Goal: Find specific page/section: Find specific page/section

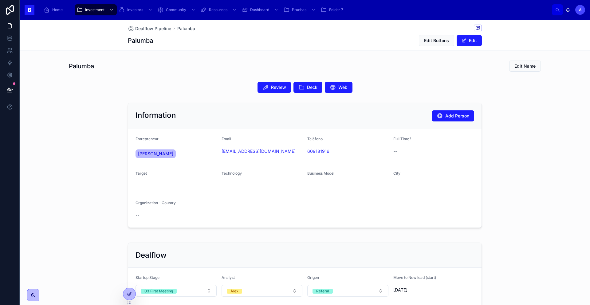
scroll to position [44, 0]
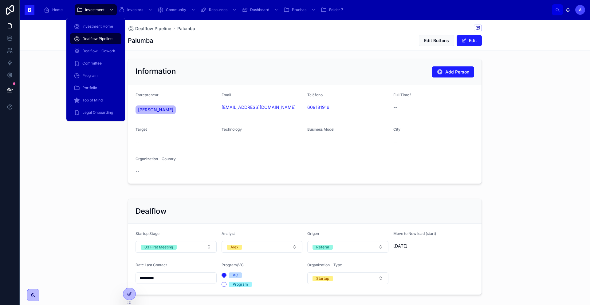
click at [97, 39] on span "Dealflow Pipeline" at bounding box center [97, 38] width 30 height 5
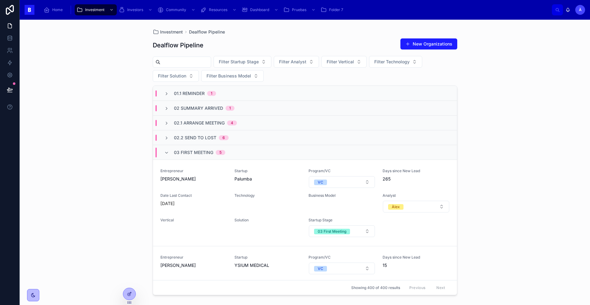
scroll to position [44, 0]
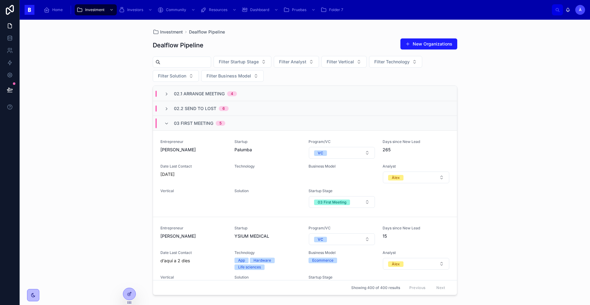
click at [337, 204] on div "03 First Meeting" at bounding box center [332, 202] width 29 height 6
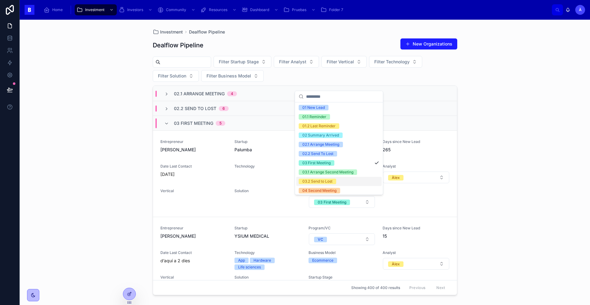
scroll to position [11, 0]
click at [320, 173] on div "03.1 Arrange Second Meeting" at bounding box center [327, 171] width 51 height 6
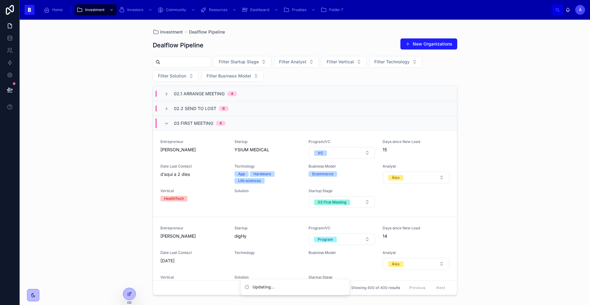
scroll to position [0, 0]
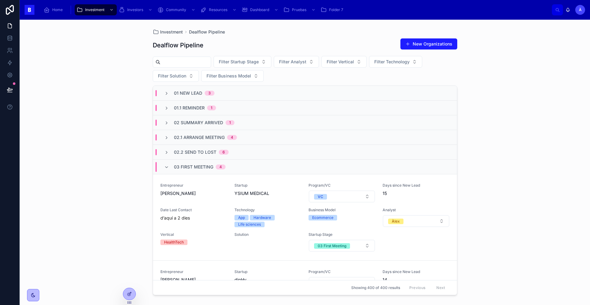
click at [187, 166] on span "03 First Meeting" at bounding box center [193, 167] width 39 height 6
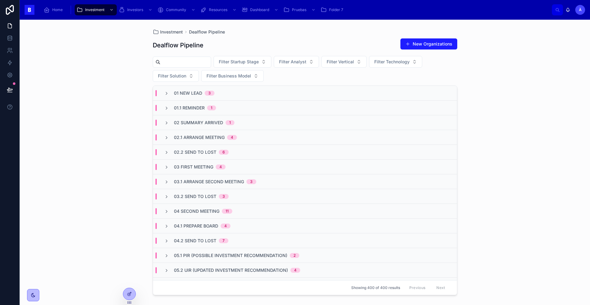
click at [189, 109] on span "01.1 Reminder" at bounding box center [189, 108] width 31 height 6
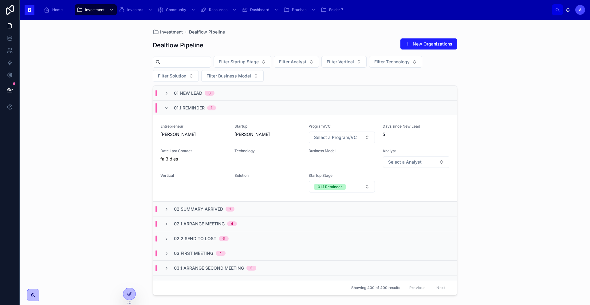
click at [189, 109] on span "01.1 Reminder" at bounding box center [189, 108] width 31 height 6
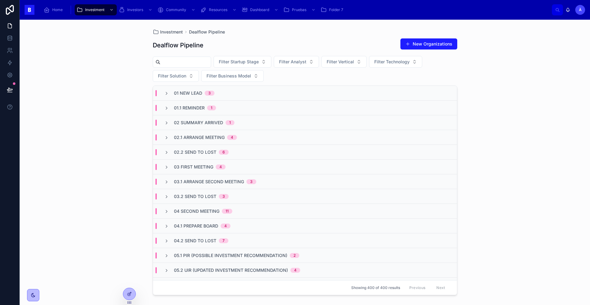
click at [185, 91] on span "01 New Lead" at bounding box center [188, 93] width 28 height 6
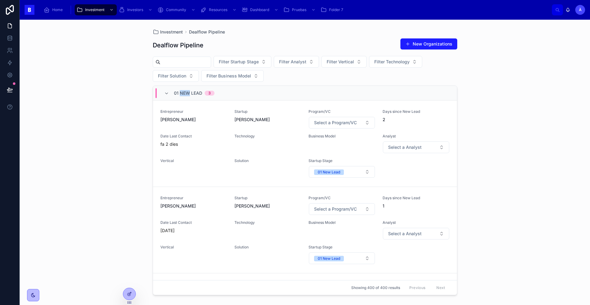
click at [185, 92] on span "01 New Lead" at bounding box center [188, 93] width 28 height 6
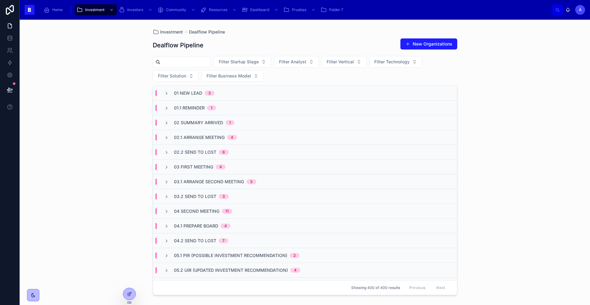
click at [181, 62] on input "text" at bounding box center [185, 62] width 50 height 9
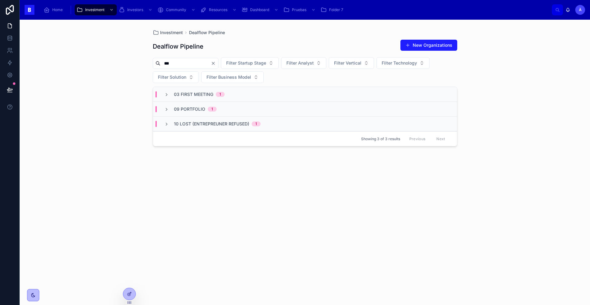
type input "***"
click at [203, 95] on span "03 First Meeting" at bounding box center [193, 94] width 39 height 6
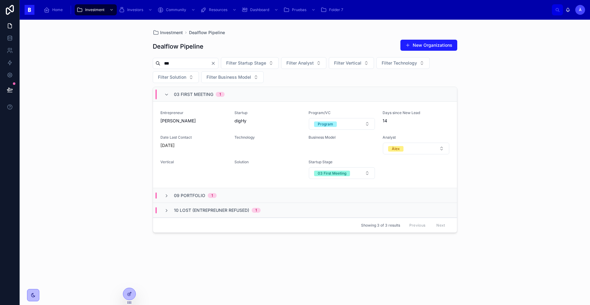
click at [226, 122] on span "[PERSON_NAME]" at bounding box center [193, 121] width 67 height 6
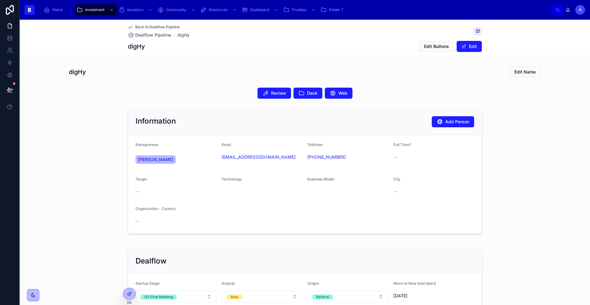
click at [320, 93] on button "Deck" at bounding box center [307, 93] width 29 height 11
click at [271, 93] on span "Review" at bounding box center [278, 93] width 15 height 6
click at [307, 96] on span "Deck" at bounding box center [312, 93] width 10 height 6
click at [220, 77] on div "digHy Edit Name" at bounding box center [305, 72] width 472 height 12
click at [229, 74] on div "digHy Edit Name" at bounding box center [305, 72] width 472 height 12
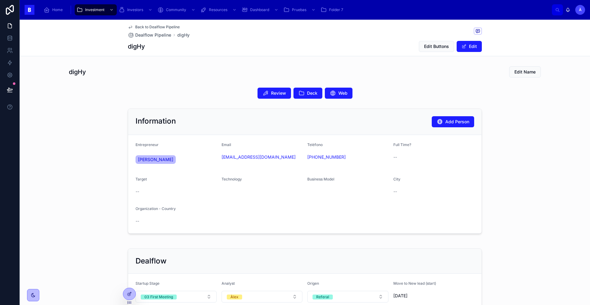
click at [311, 93] on span "Deck" at bounding box center [312, 93] width 10 height 6
